Goal: Information Seeking & Learning: Learn about a topic

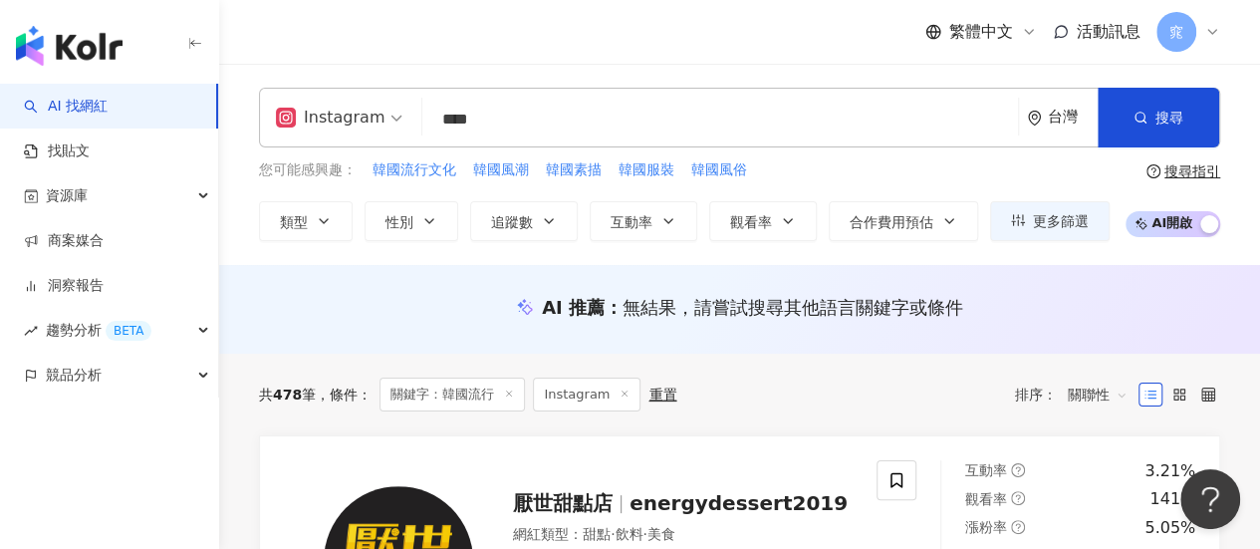
click at [540, 115] on input "****" at bounding box center [719, 120] width 579 height 38
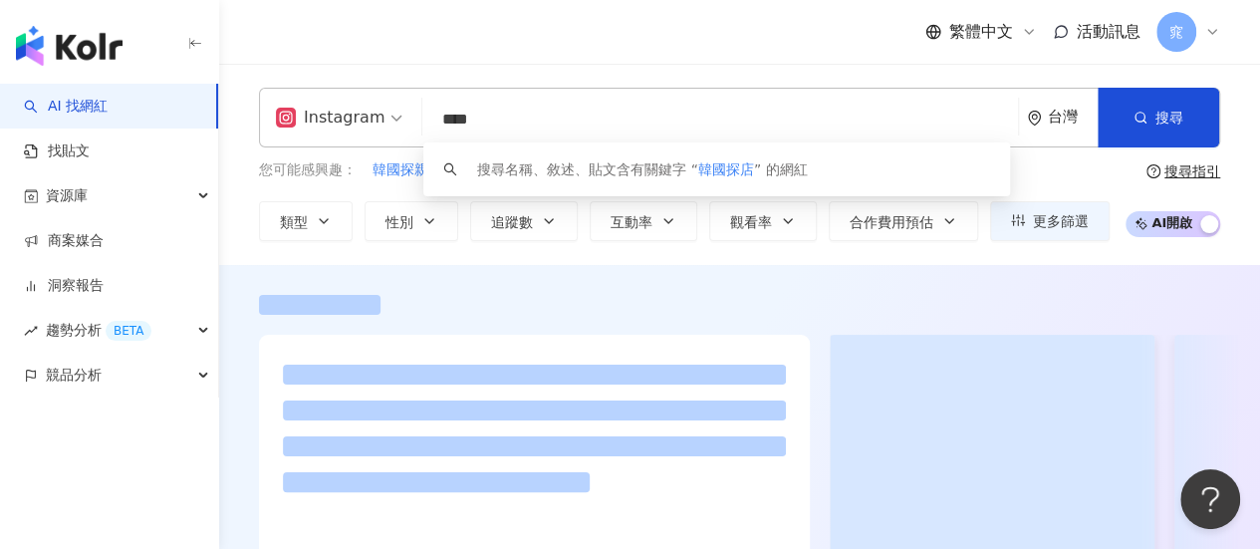
type input "****"
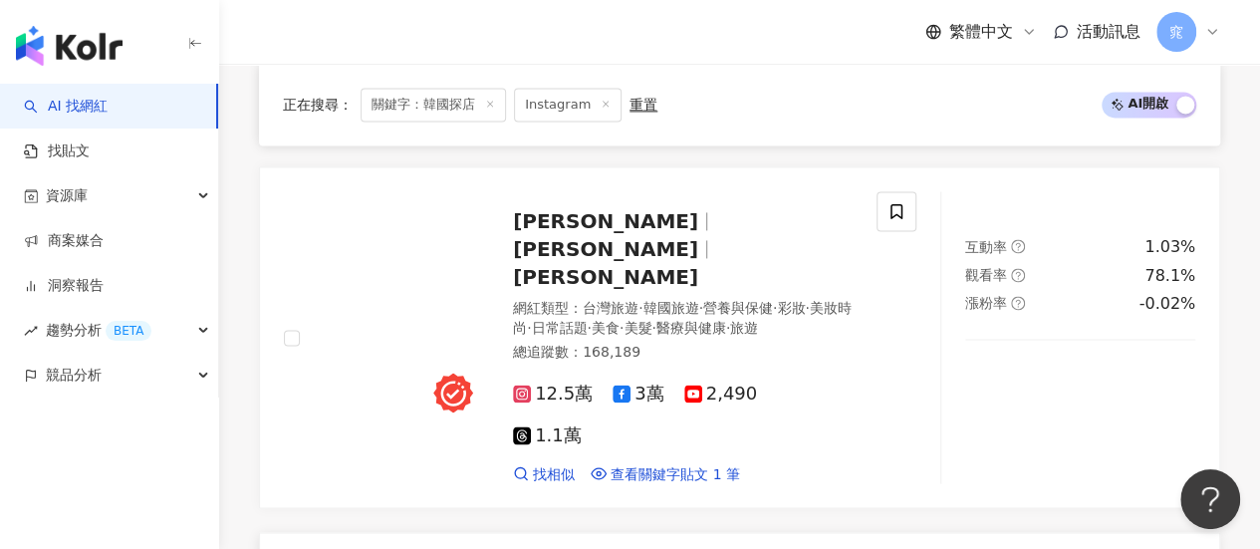
scroll to position [1394, 0]
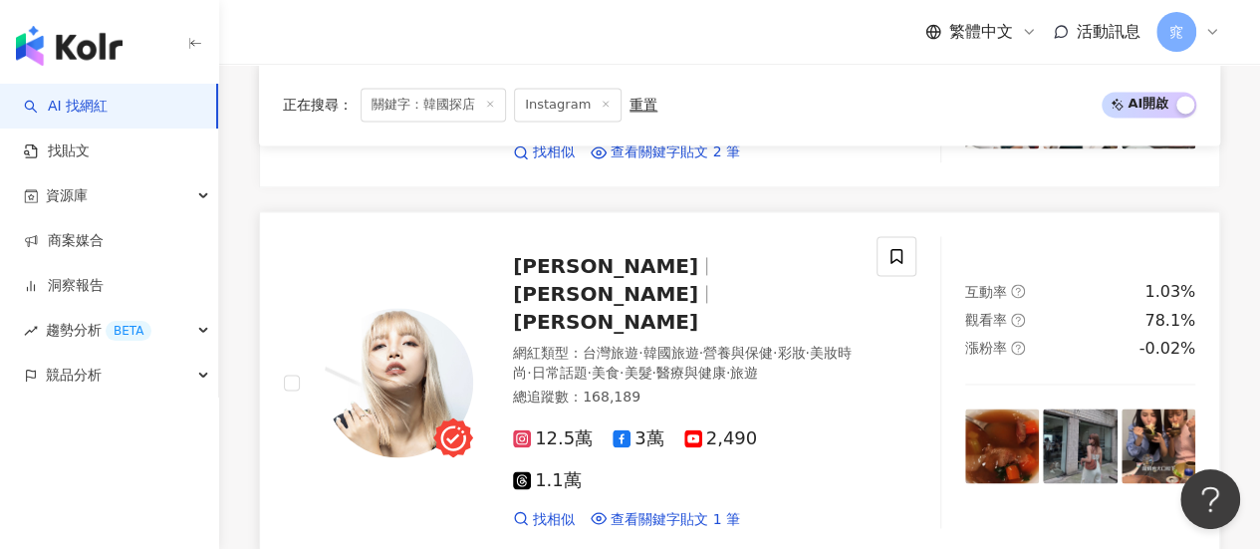
click at [678, 310] on span "LinLin Chang" at bounding box center [605, 322] width 185 height 24
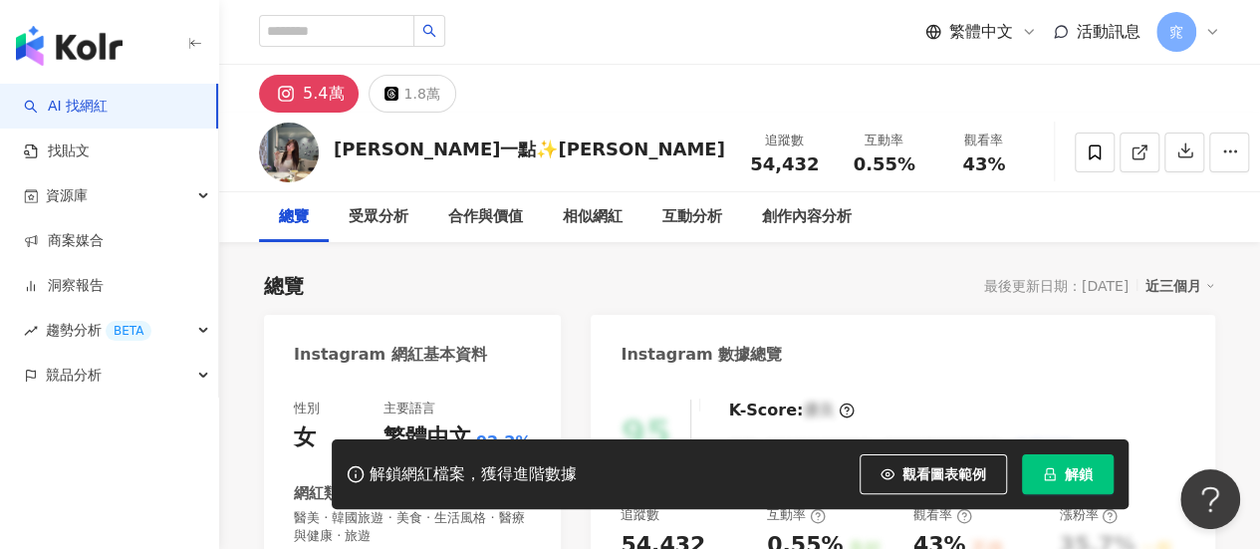
scroll to position [299, 0]
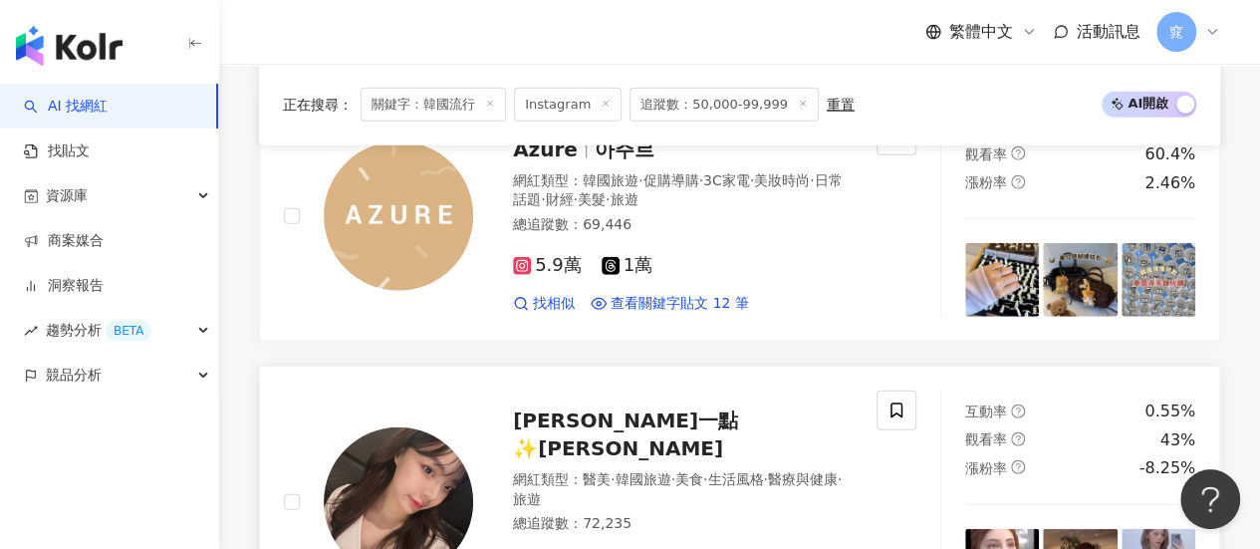
scroll to position [2589, 0]
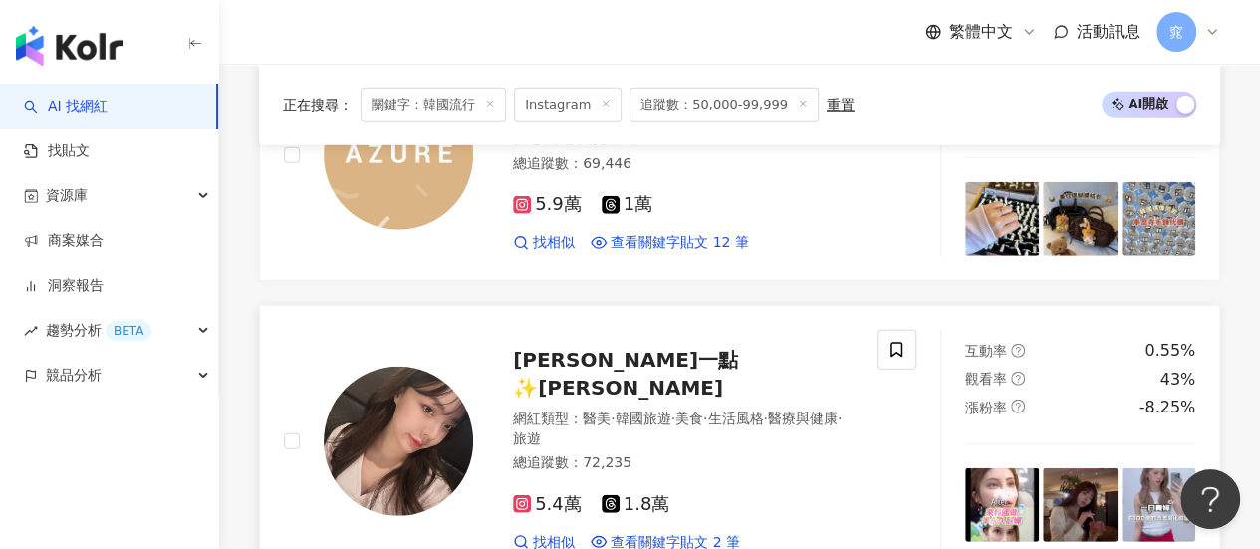
click at [604, 347] on span "[PERSON_NAME]一點✨[PERSON_NAME]" at bounding box center [625, 373] width 225 height 52
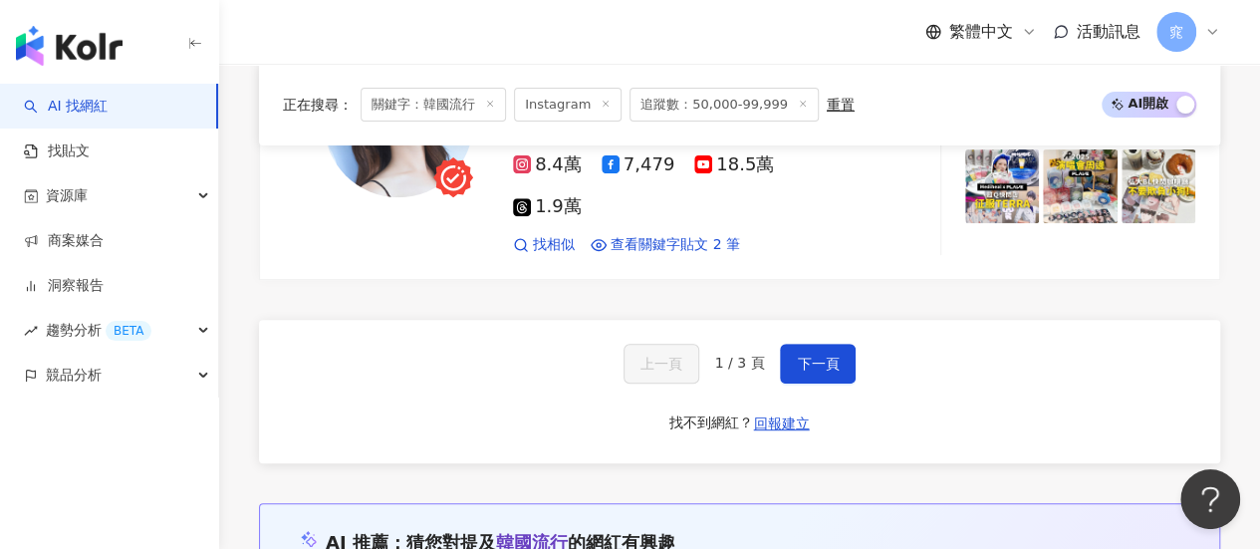
scroll to position [3983, 0]
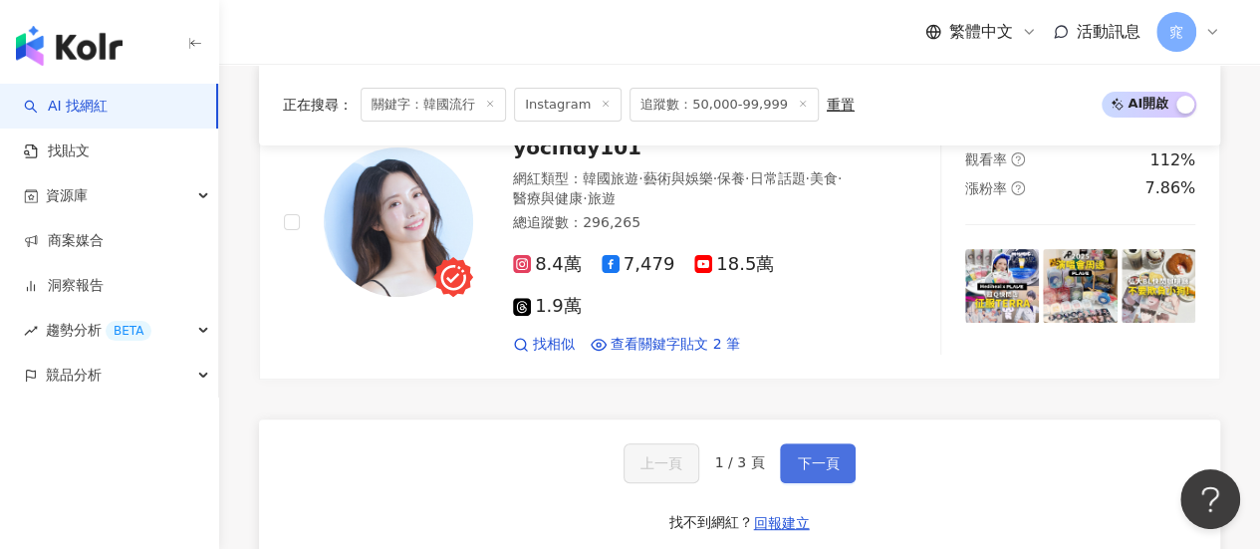
click at [797, 455] on span "下一頁" at bounding box center [818, 463] width 42 height 16
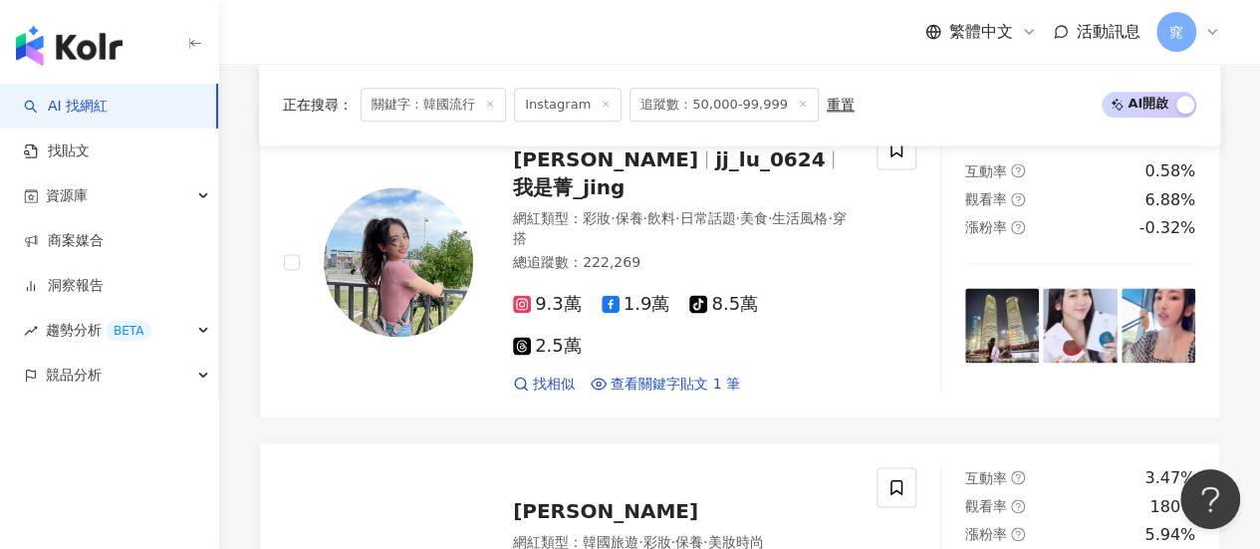
scroll to position [1460, 0]
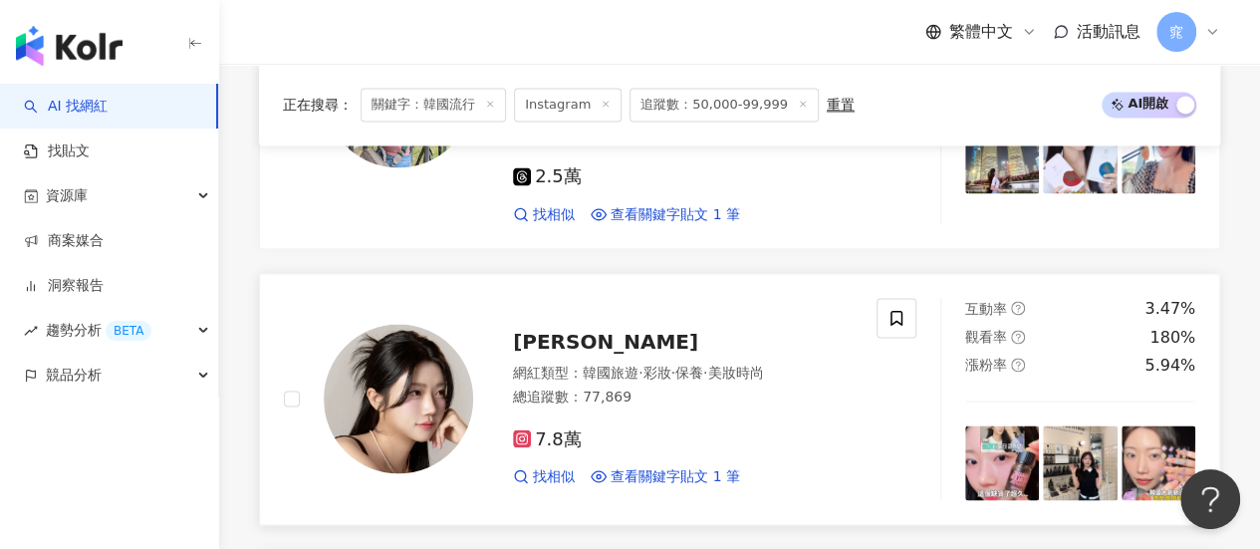
click at [573, 330] on span "珍妮 쩐니" at bounding box center [605, 342] width 185 height 24
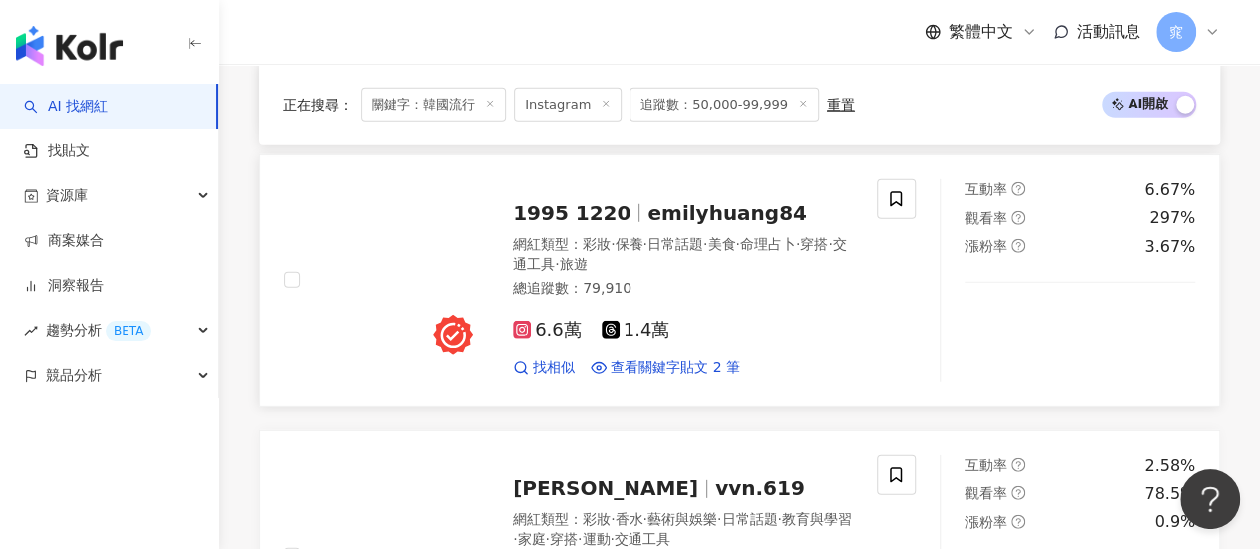
scroll to position [2654, 0]
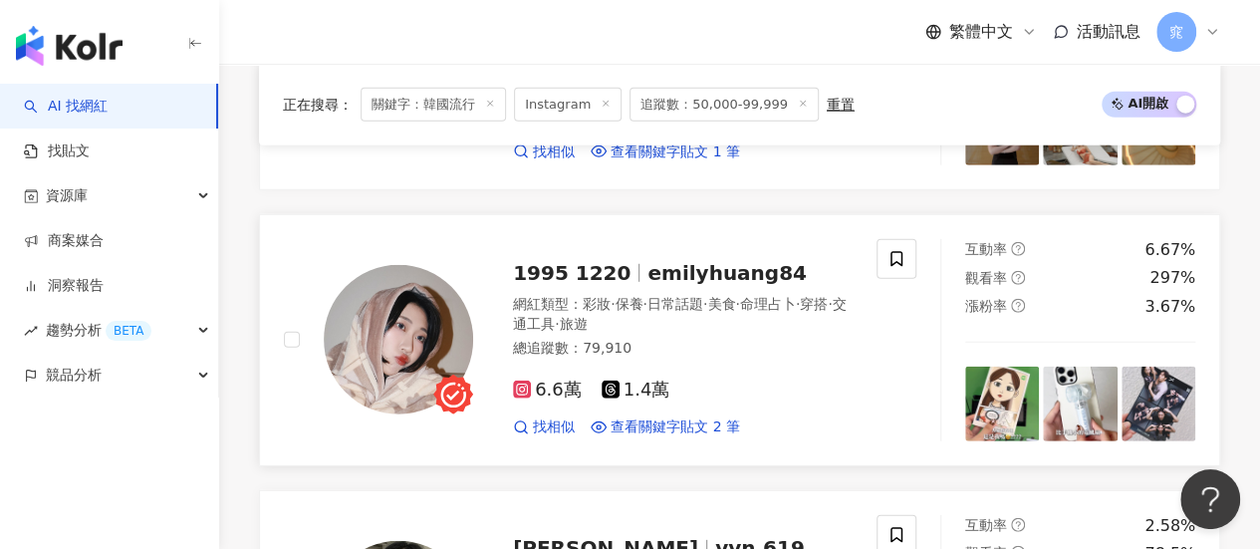
click at [647, 261] on span "emilyhuang84" at bounding box center [726, 273] width 159 height 24
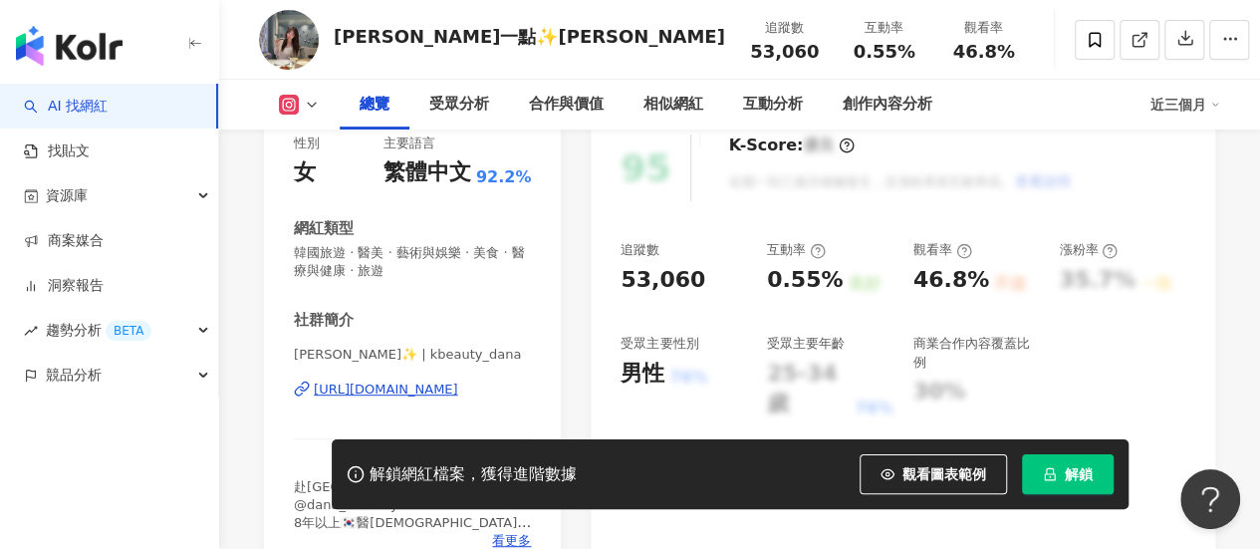
scroll to position [299, 0]
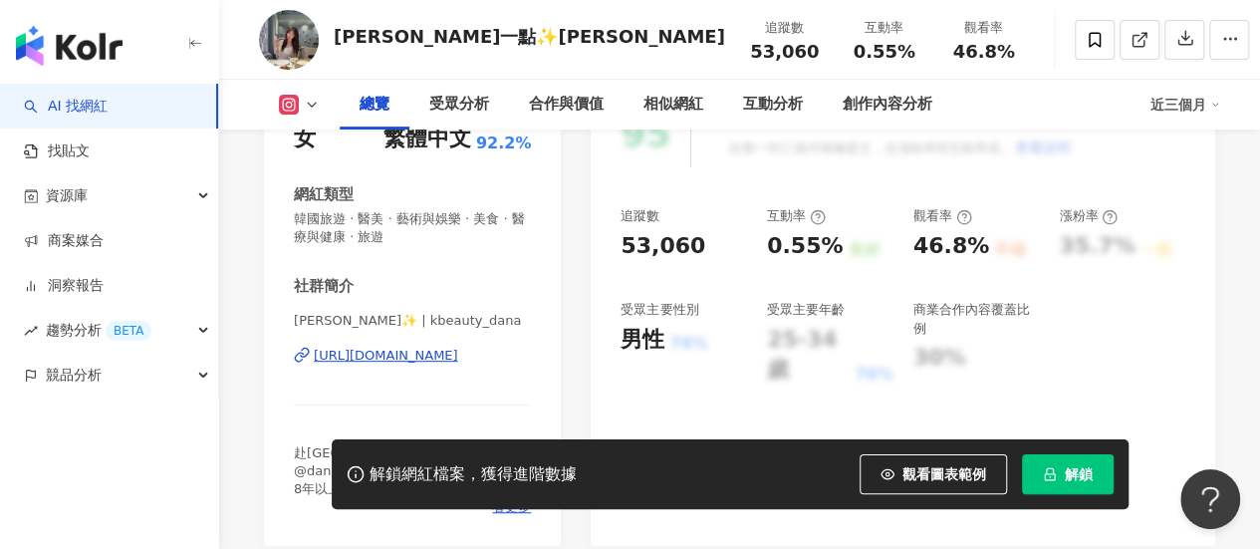
click at [384, 355] on div "[URL][DOMAIN_NAME]" at bounding box center [386, 355] width 144 height 18
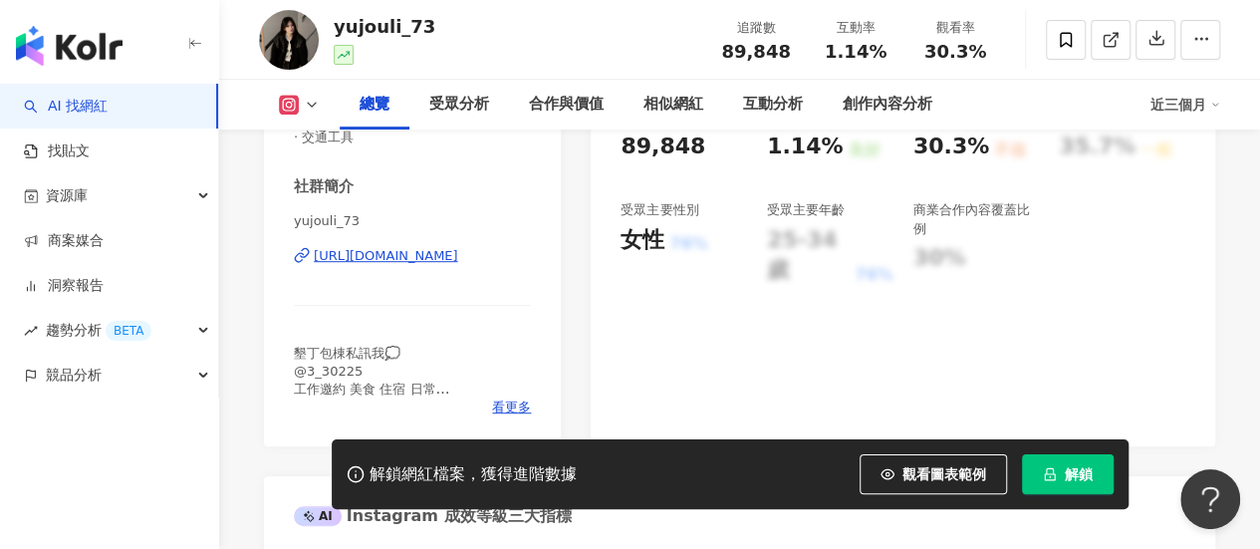
drag, startPoint x: 384, startPoint y: 266, endPoint x: 400, endPoint y: 254, distance: 19.9
click at [384, 266] on div "yujouli_73 [URL][DOMAIN_NAME]" at bounding box center [412, 270] width 237 height 116
click at [400, 254] on div "[URL][DOMAIN_NAME]" at bounding box center [386, 256] width 144 height 18
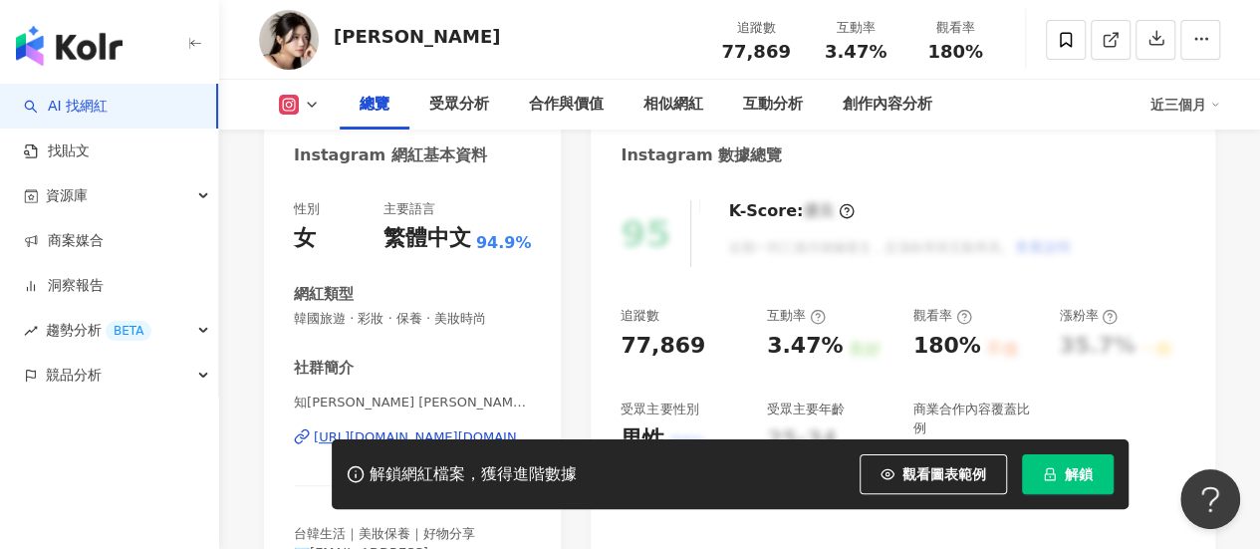
click at [425, 428] on div "https://www.instagram.com/10j.xian/" at bounding box center [422, 437] width 217 height 18
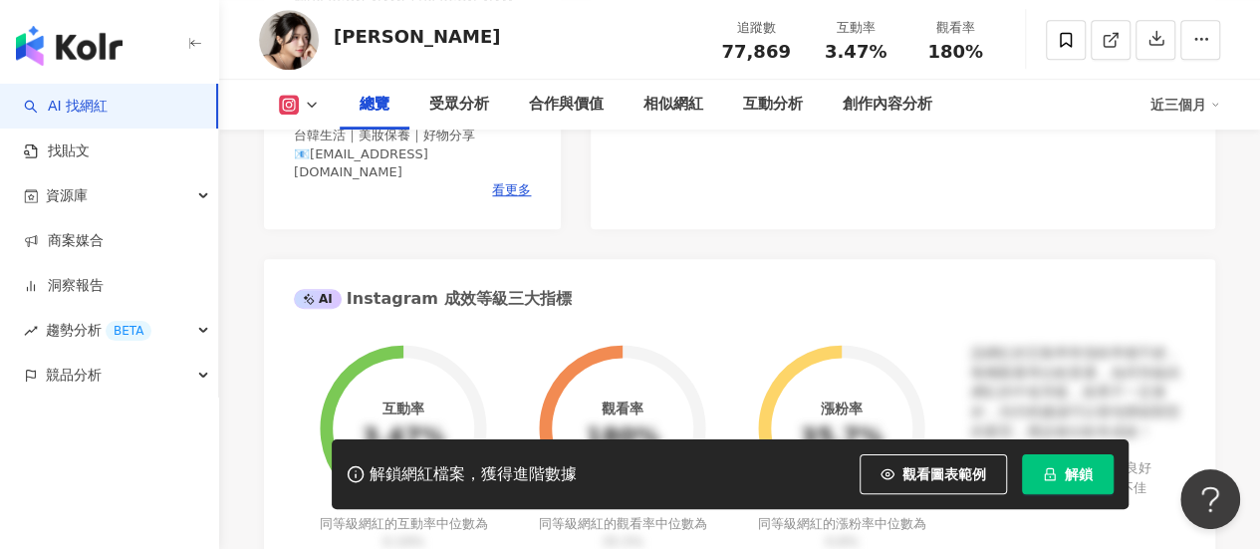
scroll to position [199, 0]
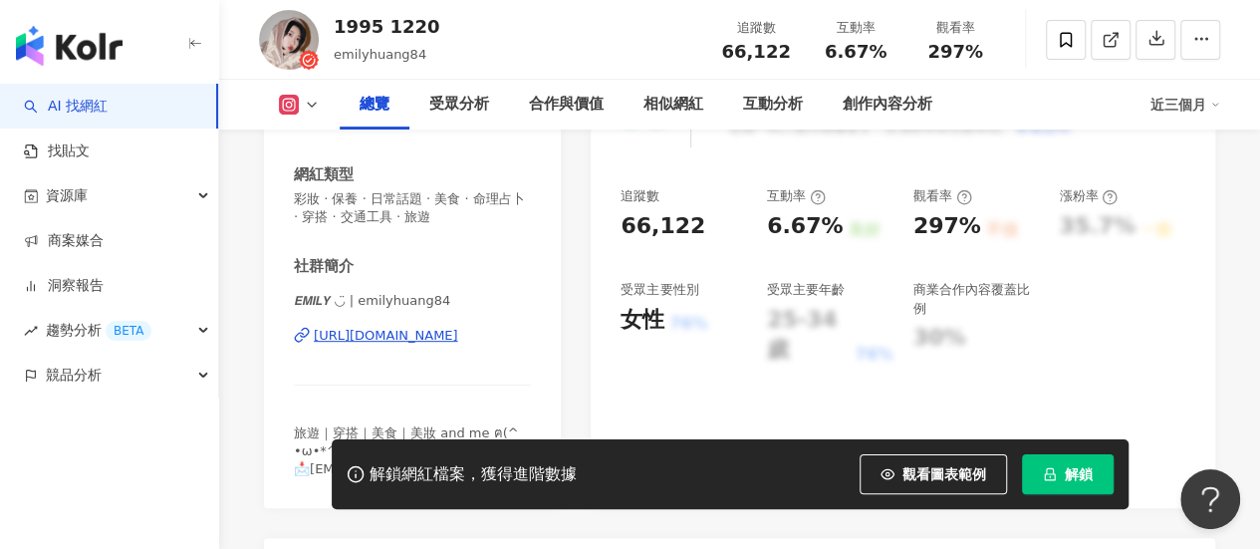
scroll to position [396, 0]
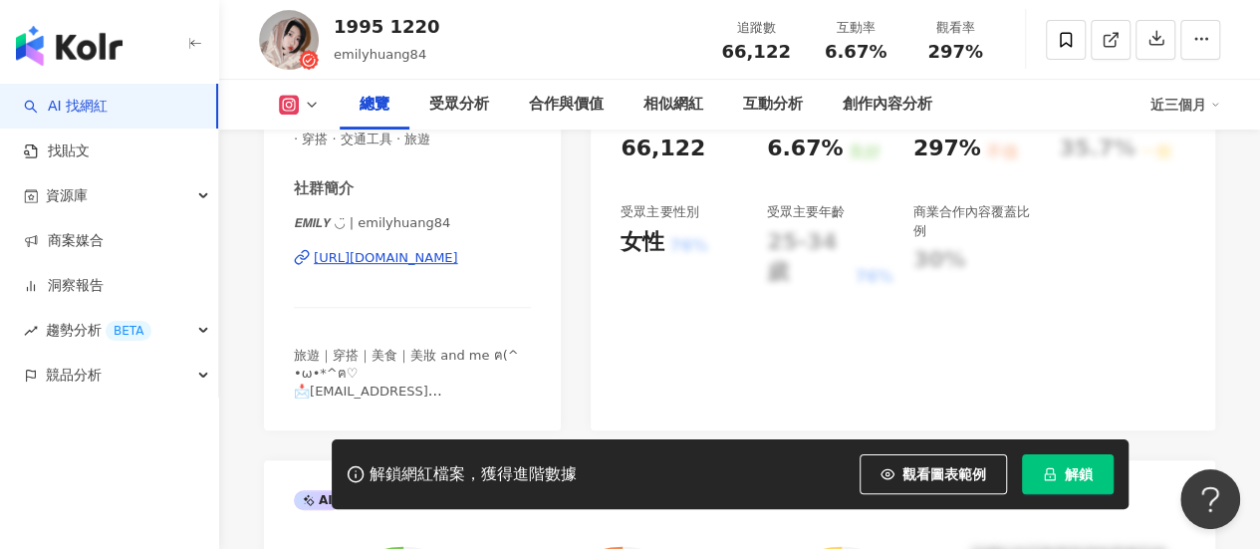
click at [458, 252] on div "https://www.instagram.com/emilyhuang84/" at bounding box center [386, 258] width 144 height 18
click at [458, 255] on div "https://www.instagram.com/emilyhuang84/" at bounding box center [386, 258] width 144 height 18
click at [408, 254] on div "https://www.instagram.com/emilyhuang84/" at bounding box center [386, 258] width 144 height 18
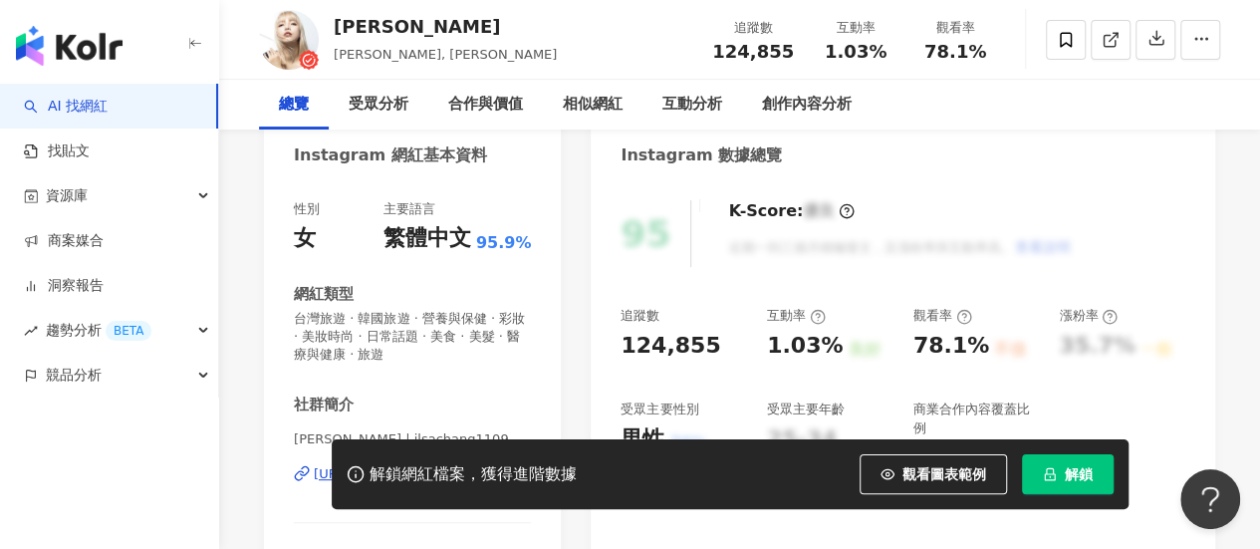
click at [388, 465] on div "https://www.instagram.com/ilsachang1109/" at bounding box center [386, 474] width 144 height 18
click at [382, 465] on div "https://www.instagram.com/ilsachang1109/" at bounding box center [386, 474] width 144 height 18
